Goal: Find contact information: Find contact information

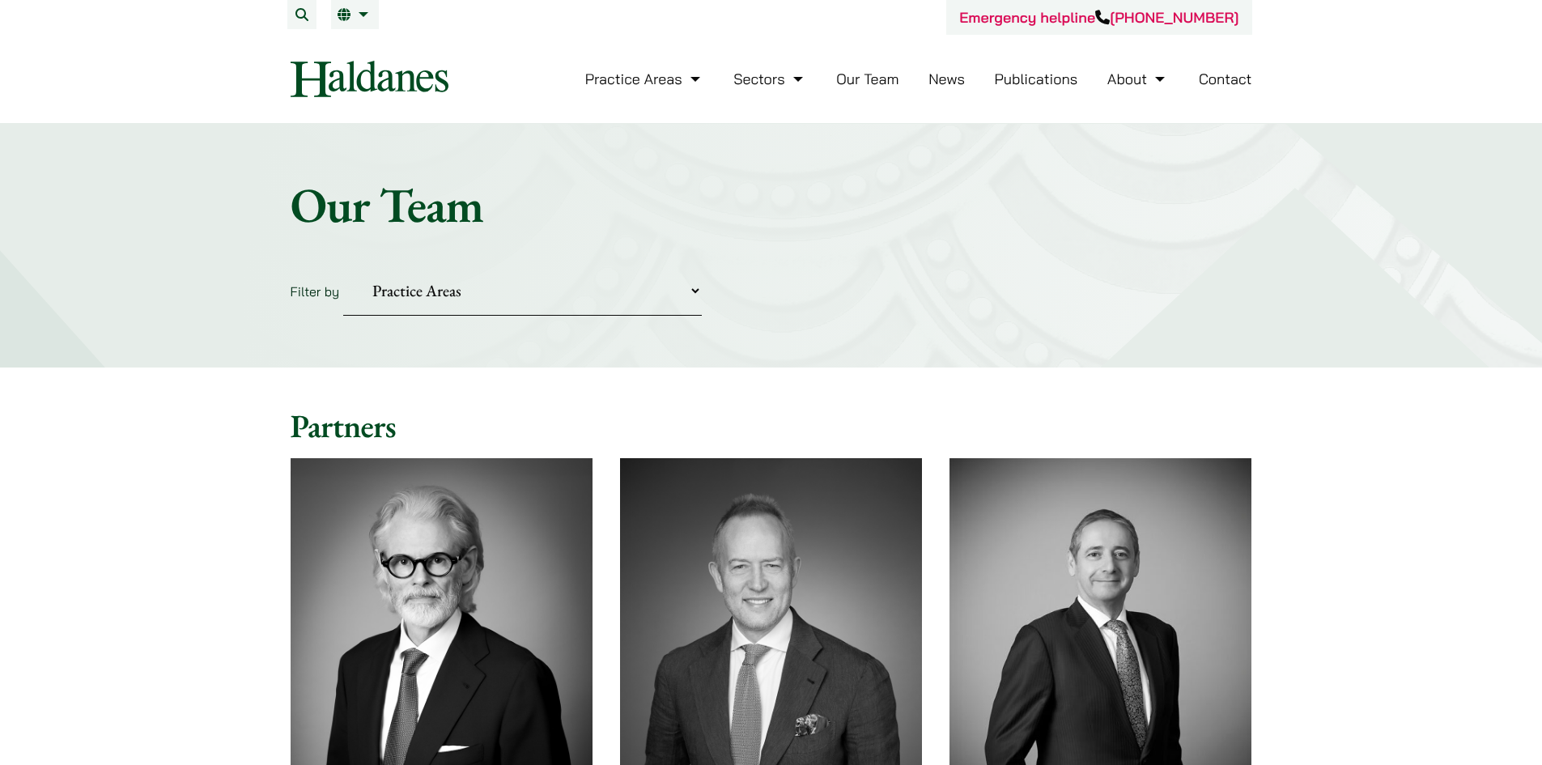
drag, startPoint x: 1419, startPoint y: 24, endPoint x: 1420, endPoint y: 7, distance: 17.1
click at [1419, 23] on header "Emergency helpline +852 9763 5524 Practice Areas Antitrust and Competition Law …" at bounding box center [771, 62] width 1542 height 124
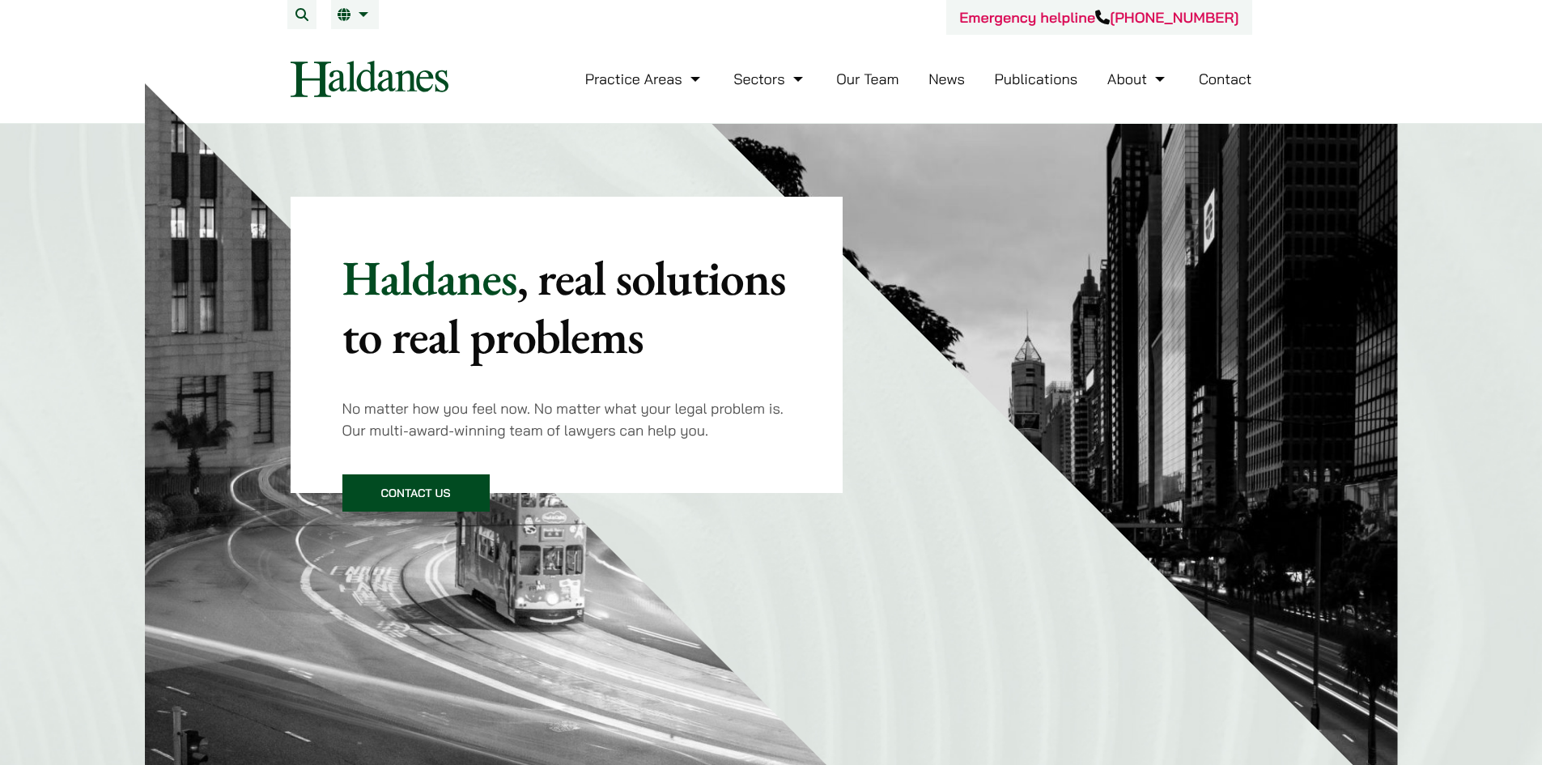
click at [882, 82] on link "Our Team" at bounding box center [867, 79] width 62 height 19
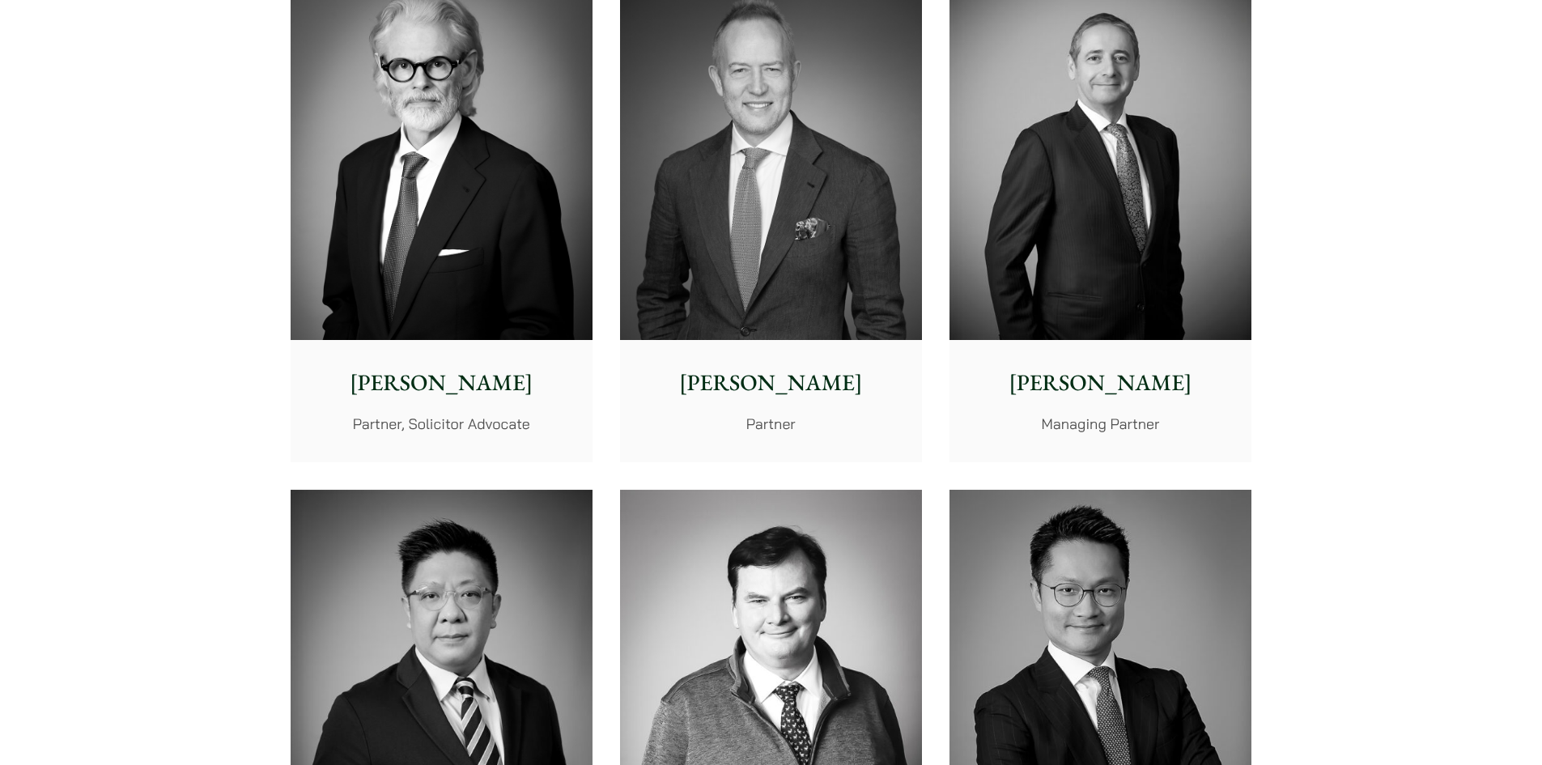
scroll to position [5891, 0]
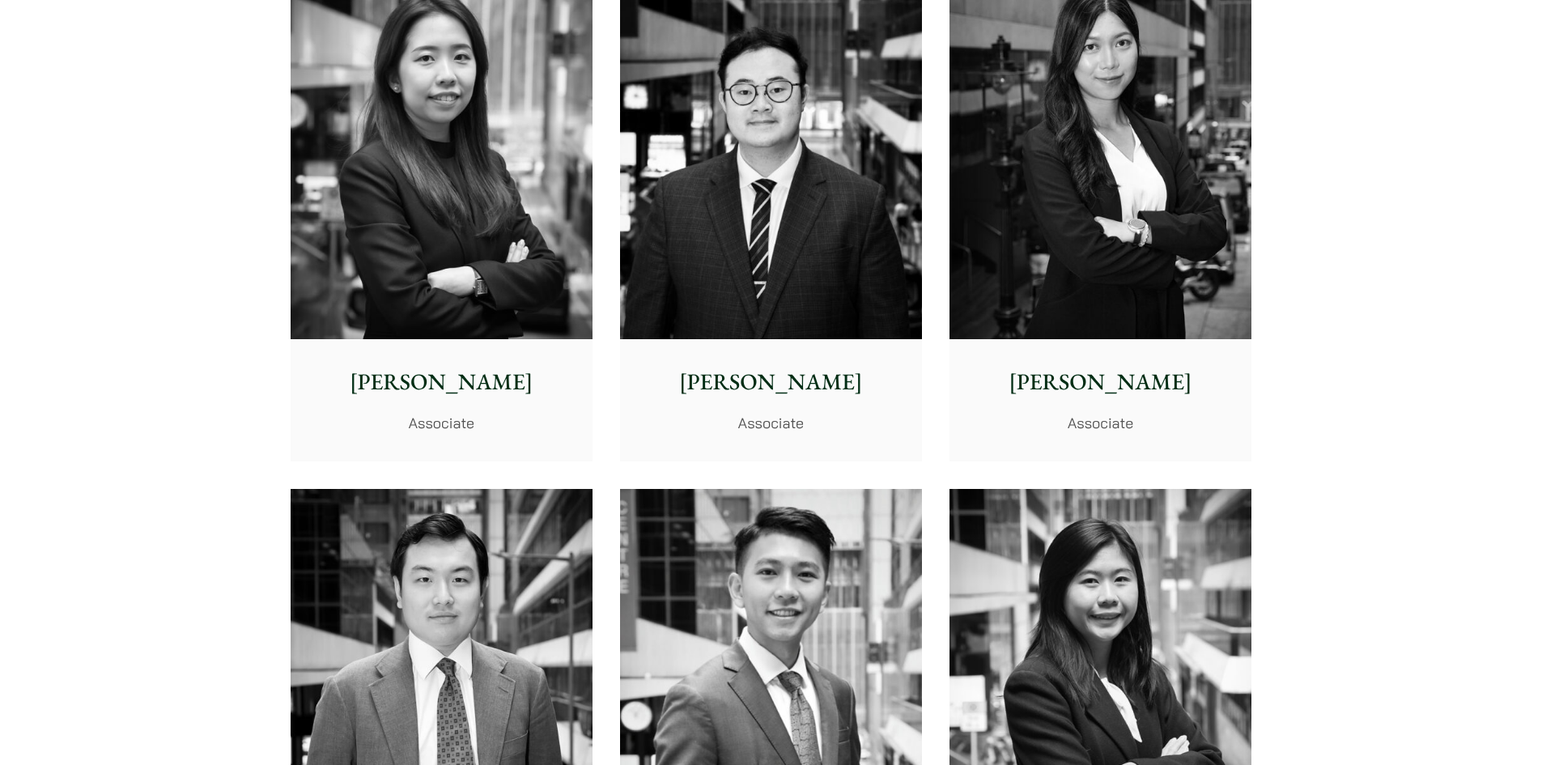
click at [463, 381] on p "[PERSON_NAME]" at bounding box center [441, 382] width 276 height 34
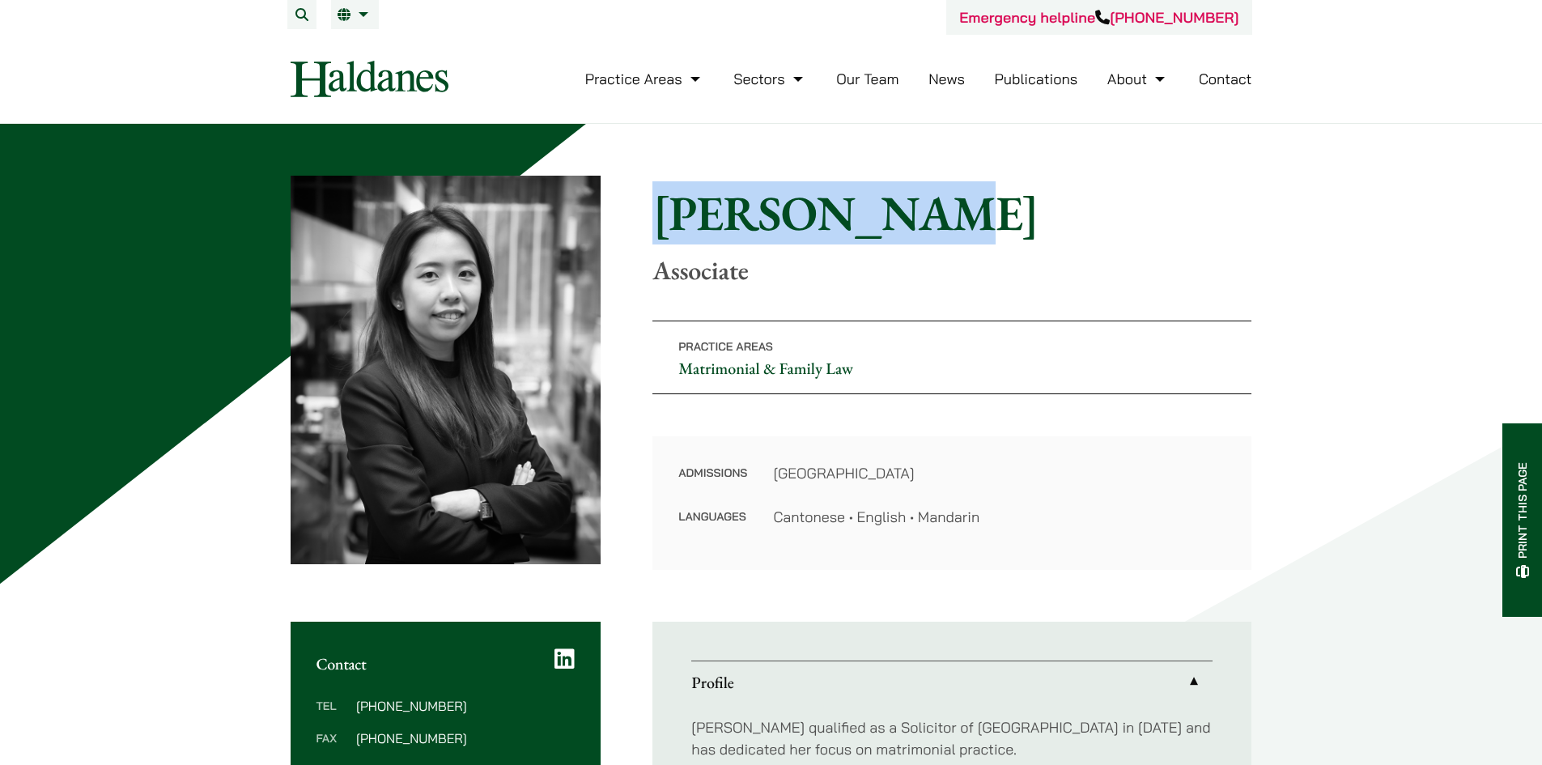
drag, startPoint x: 653, startPoint y: 219, endPoint x: 892, endPoint y: 217, distance: 238.8
click at [892, 217] on h1 "[PERSON_NAME]" at bounding box center [951, 213] width 599 height 58
copy h1 "[PERSON_NAME]"
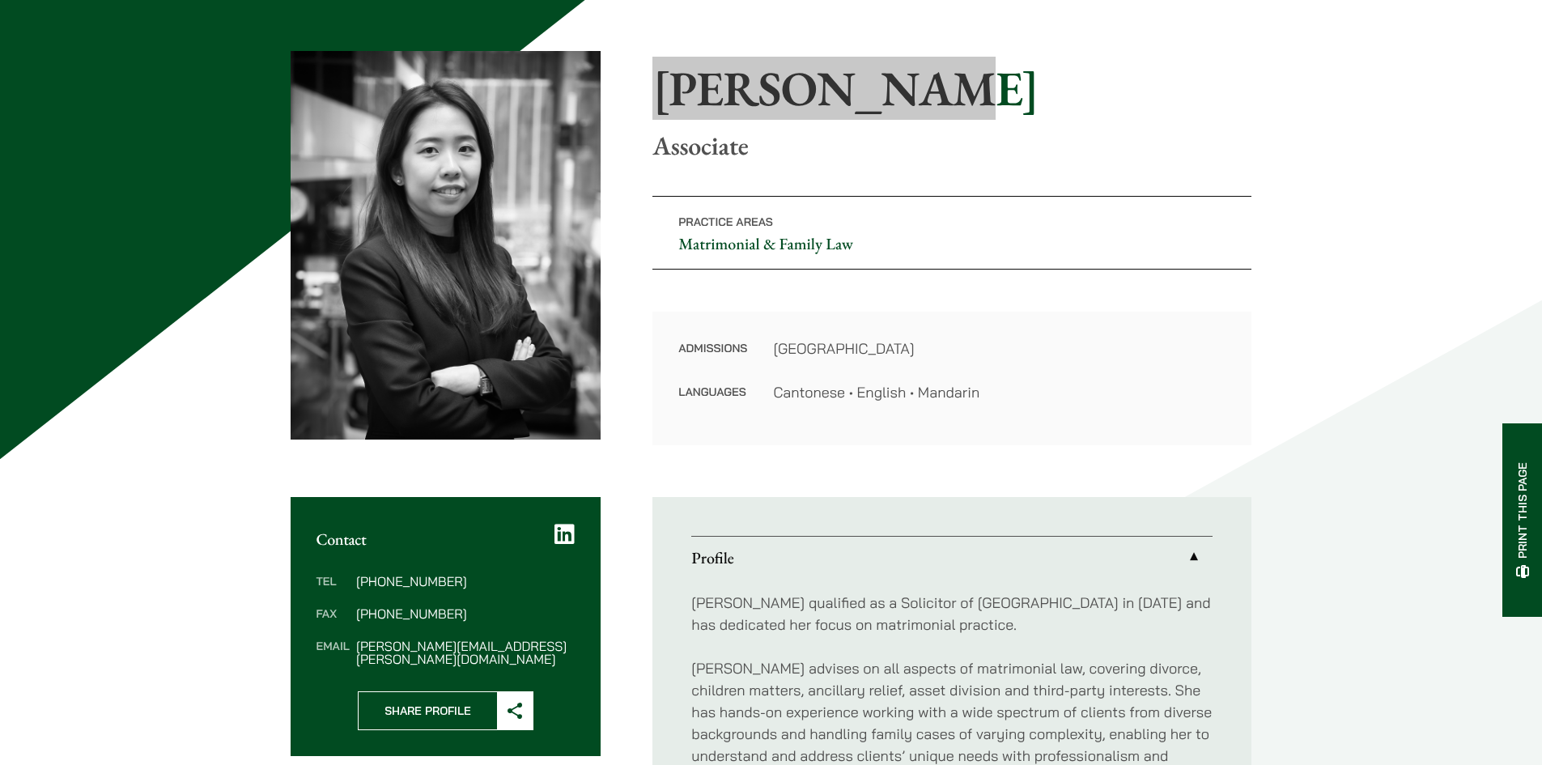
scroll to position [243, 0]
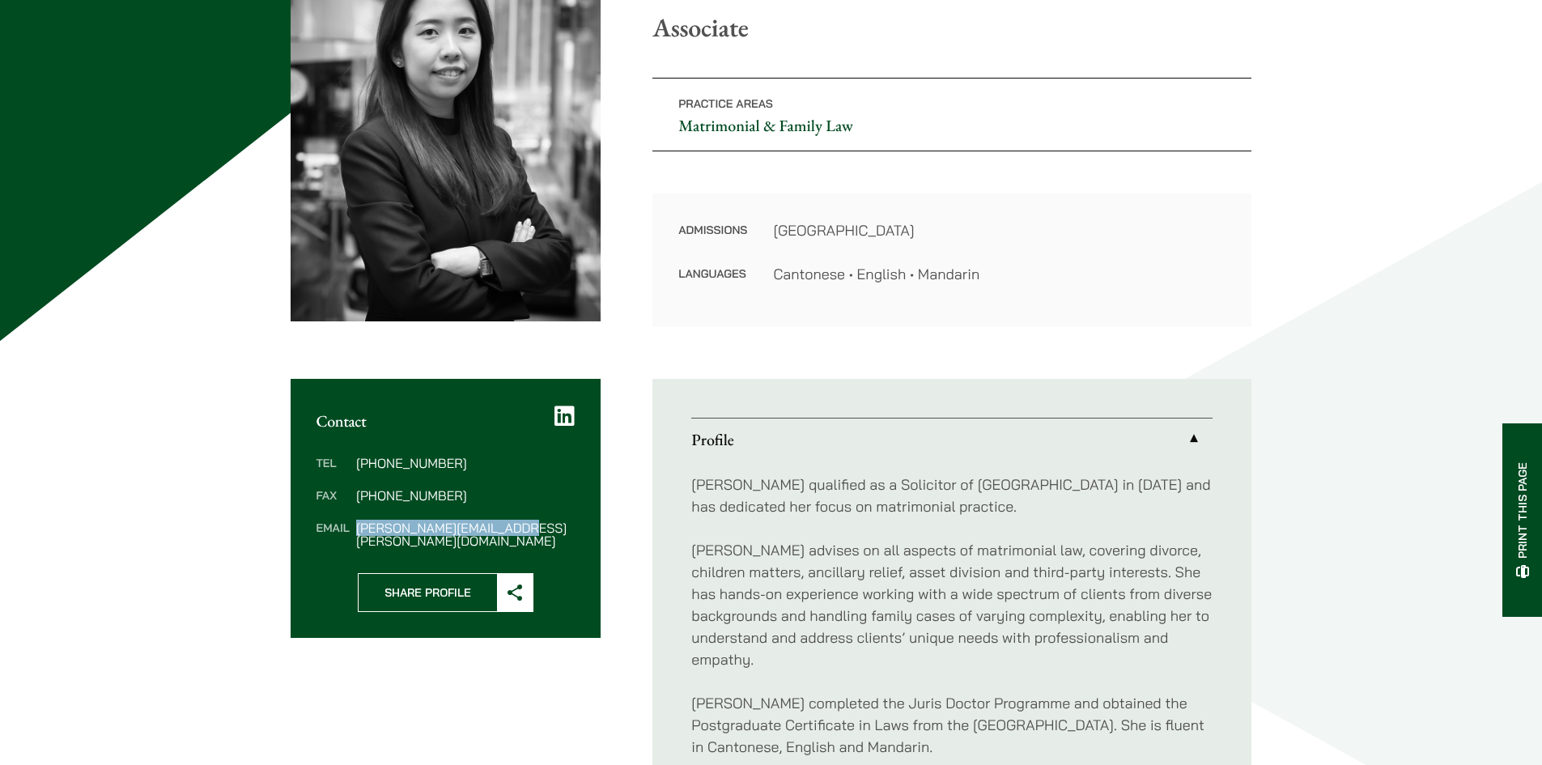
drag, startPoint x: 523, startPoint y: 532, endPoint x: 358, endPoint y: 530, distance: 165.1
click at [358, 530] on dd "[PERSON_NAME][EMAIL_ADDRESS][PERSON_NAME][DOMAIN_NAME]" at bounding box center [465, 534] width 219 height 26
copy dd "[PERSON_NAME][EMAIL_ADDRESS][PERSON_NAME][DOMAIN_NAME]"
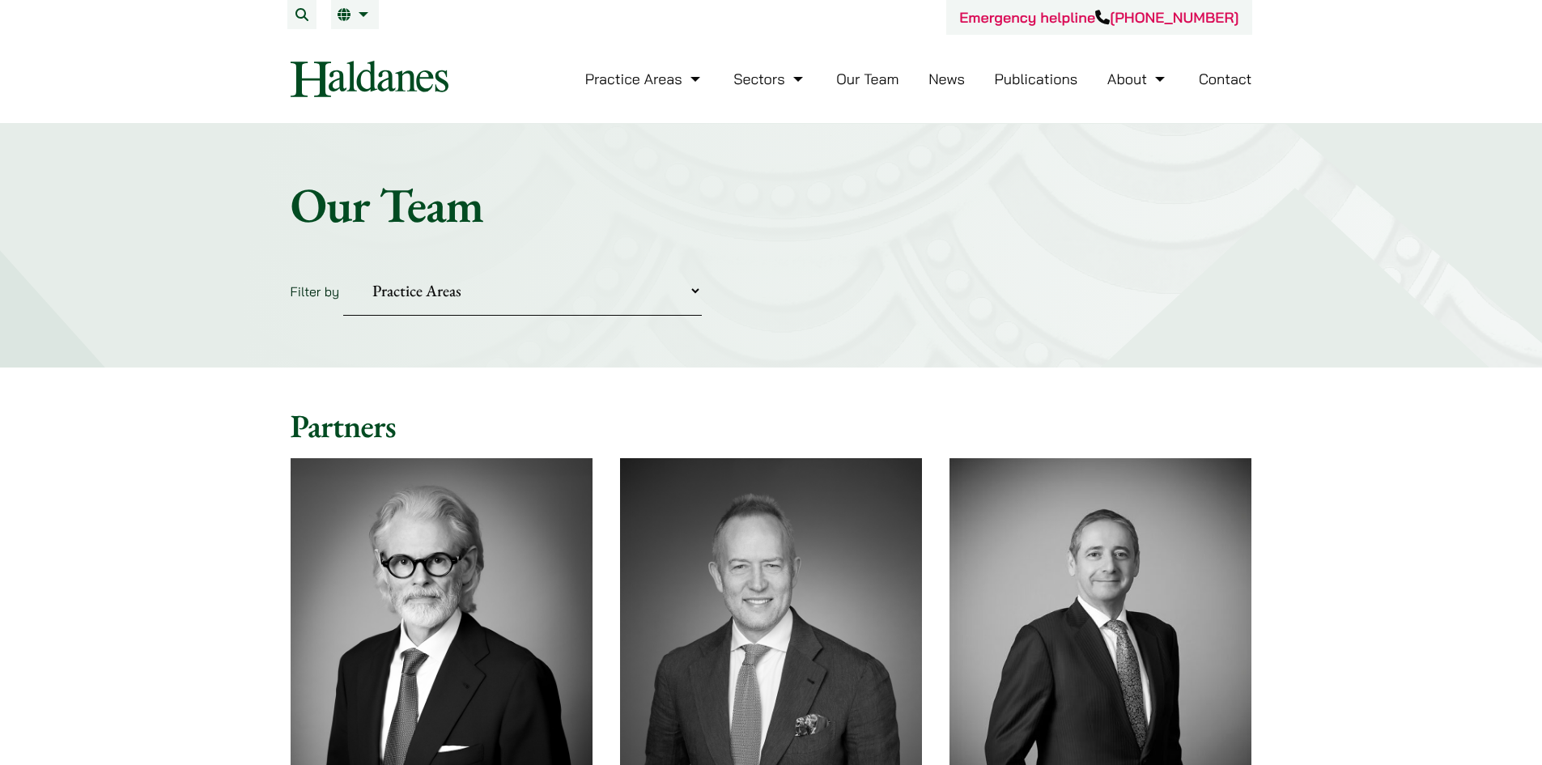
scroll to position [5891, 0]
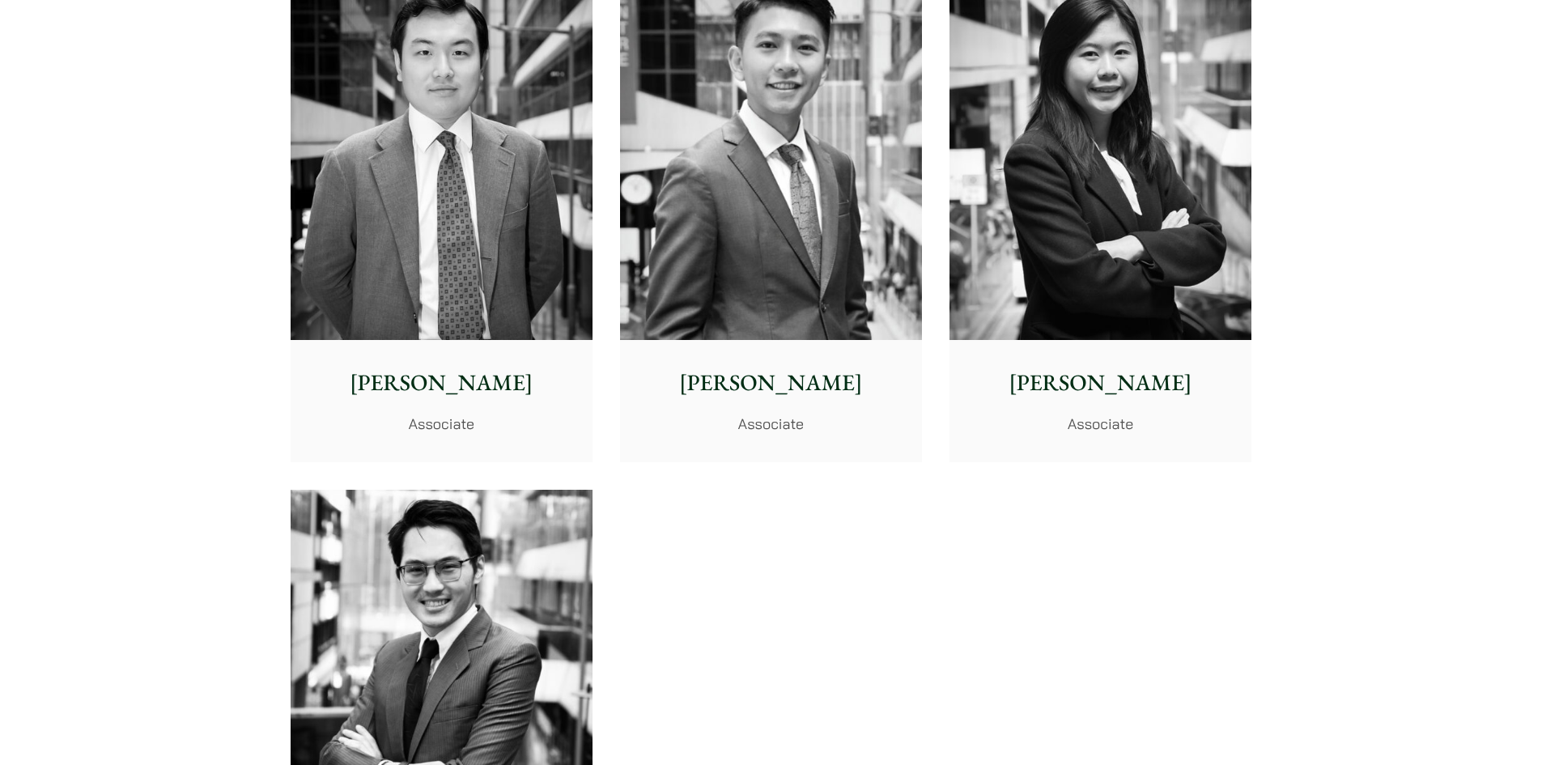
click at [1060, 198] on img at bounding box center [1100, 151] width 302 height 378
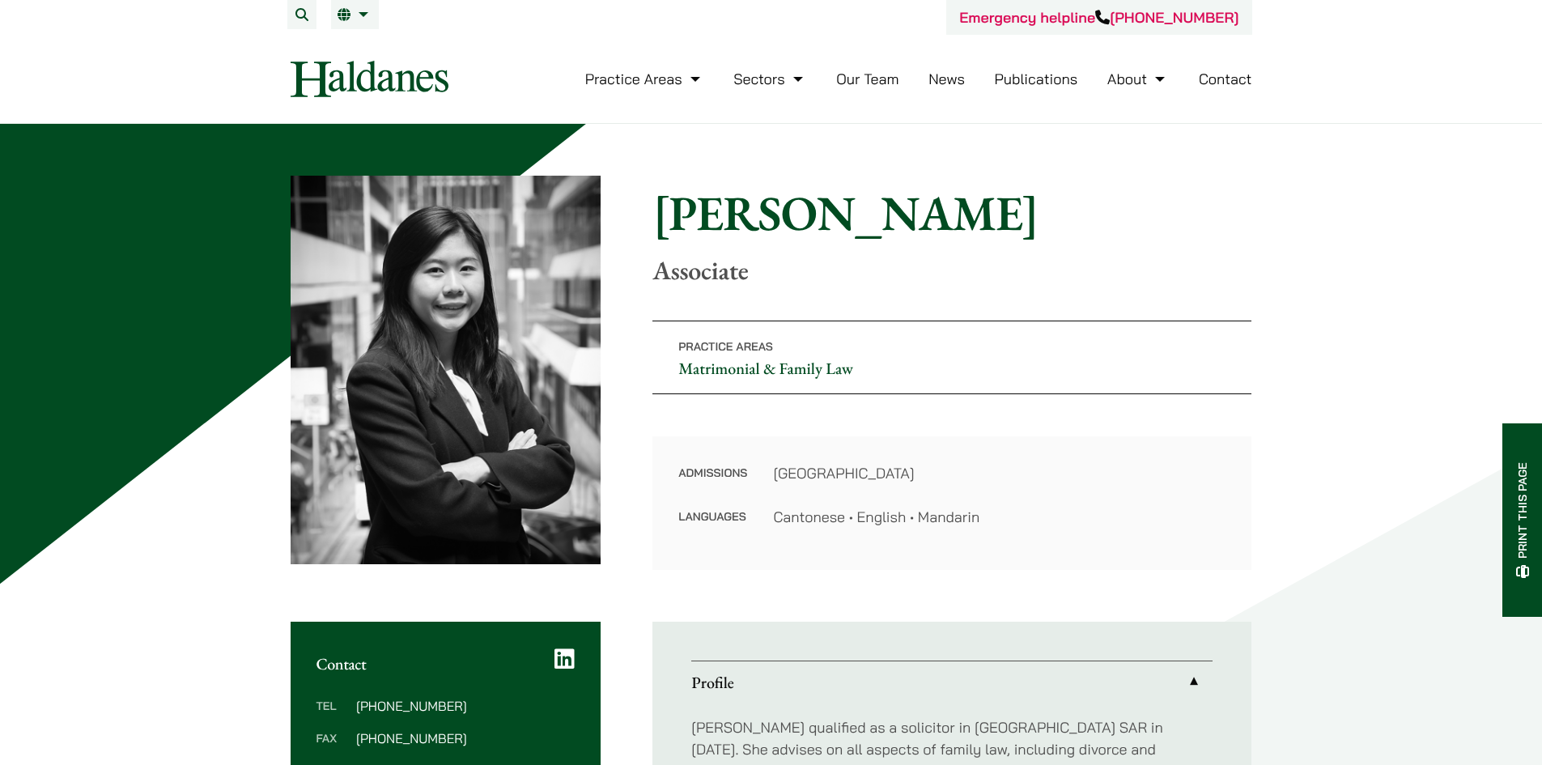
drag, startPoint x: 874, startPoint y: 231, endPoint x: 904, endPoint y: 223, distance: 30.8
click at [874, 231] on h1 "[PERSON_NAME]" at bounding box center [951, 213] width 599 height 58
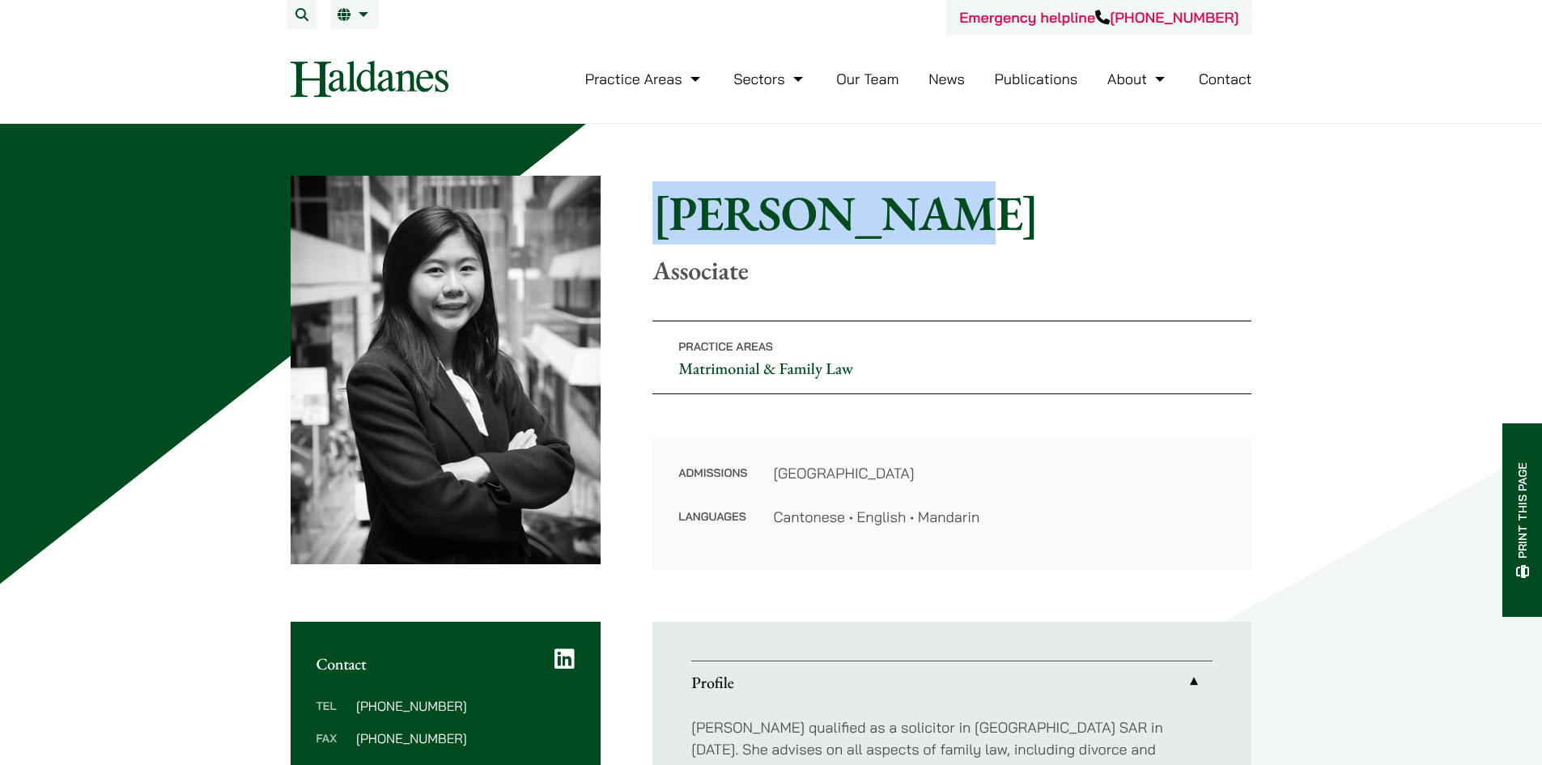
drag, startPoint x: 907, startPoint y: 223, endPoint x: 631, endPoint y: 223, distance: 276.0
click at [631, 223] on div "Home » Lawyers » Danika Chui Danika Chui Associate Practice Areas Matrimonial &…" at bounding box center [771, 373] width 961 height 394
copy h1 "[PERSON_NAME]"
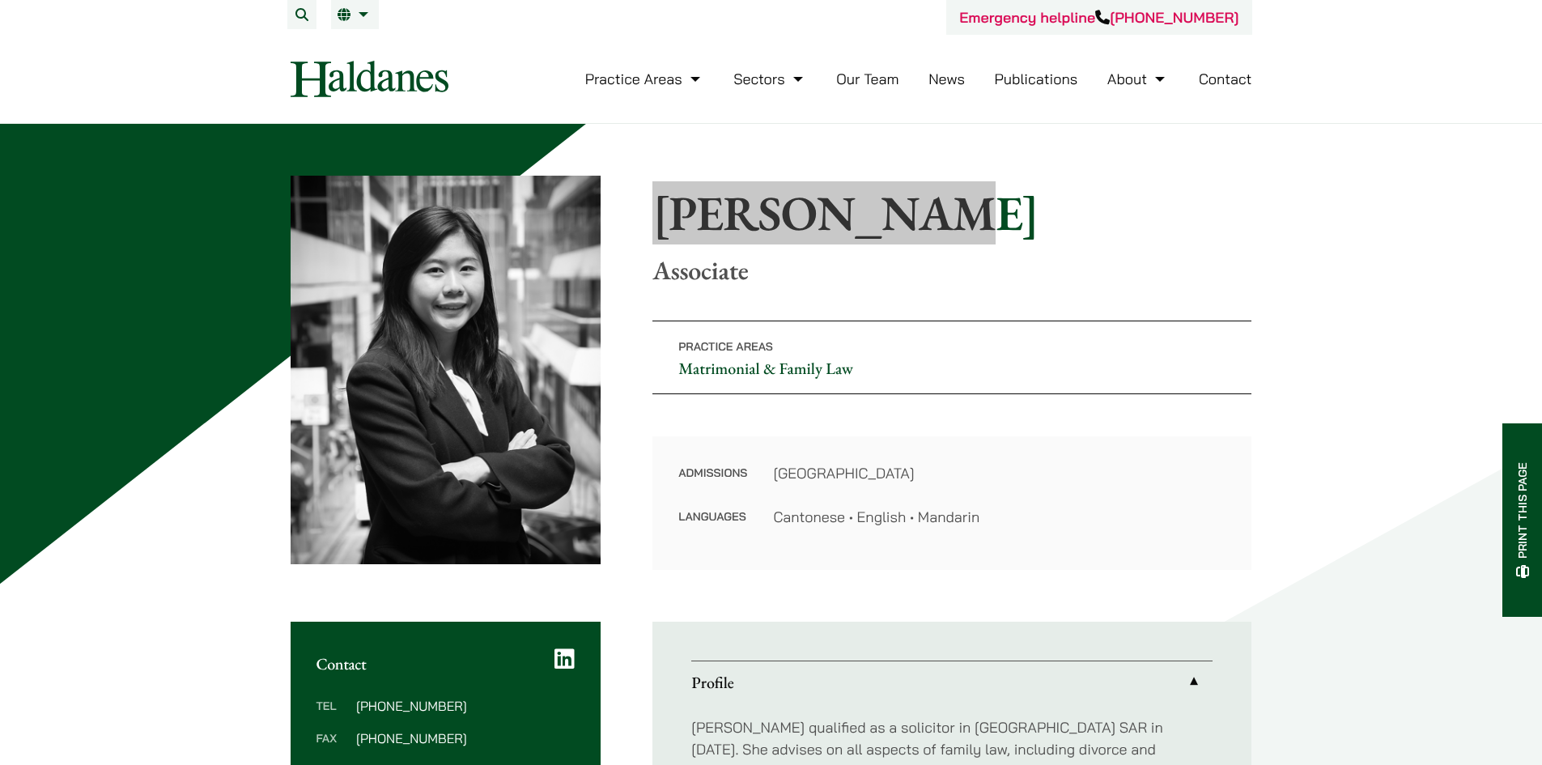
scroll to position [162, 0]
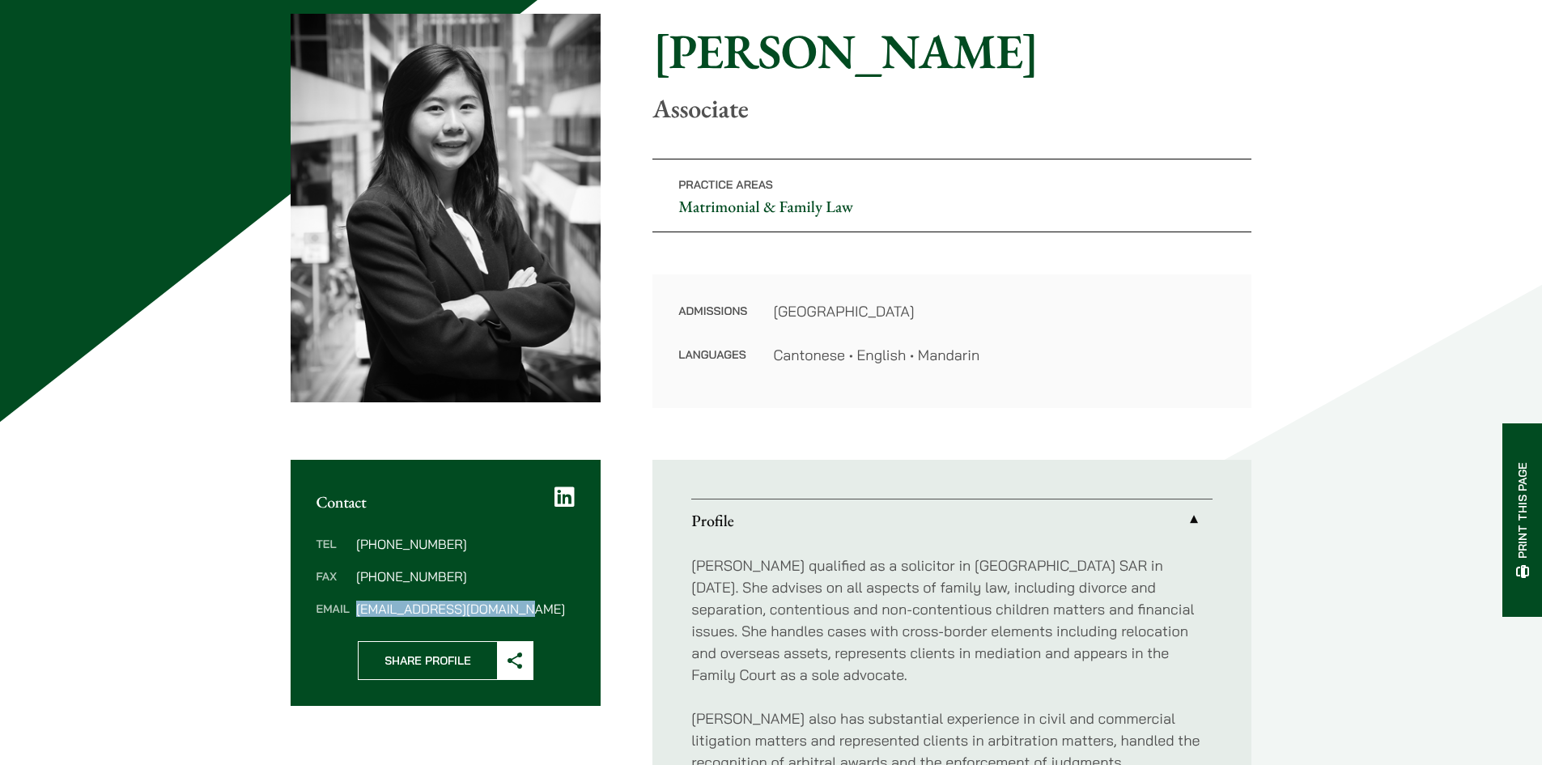
drag, startPoint x: 522, startPoint y: 611, endPoint x: 350, endPoint y: 616, distance: 171.6
click at [350, 616] on div "Tel (852) 2230 2844 Fax (852) 2845 1637 Email danika.chui@haldanes.com" at bounding box center [446, 575] width 311 height 129
copy dl "danika.chui@haldanes.com"
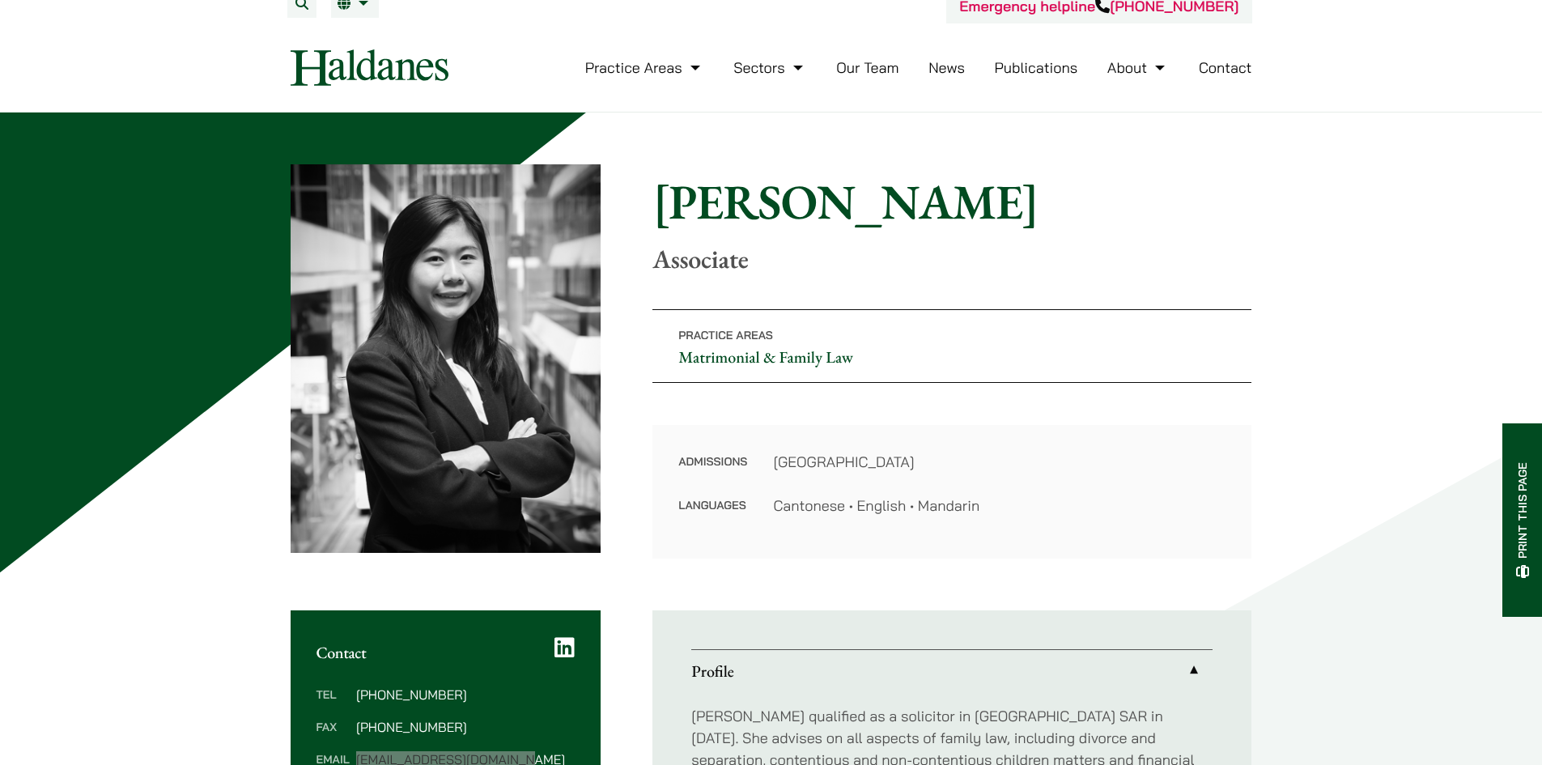
scroll to position [0, 0]
